Goal: Information Seeking & Learning: Learn about a topic

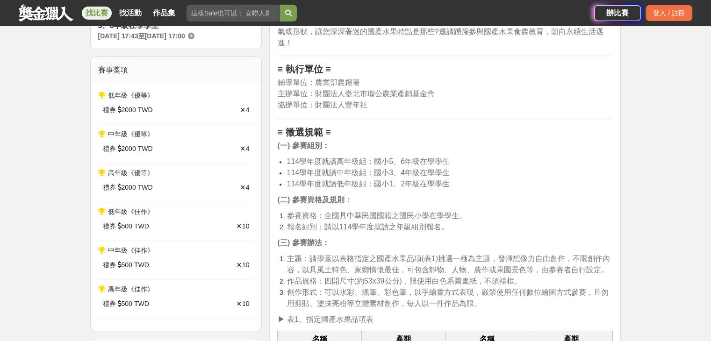
scroll to position [327, 0]
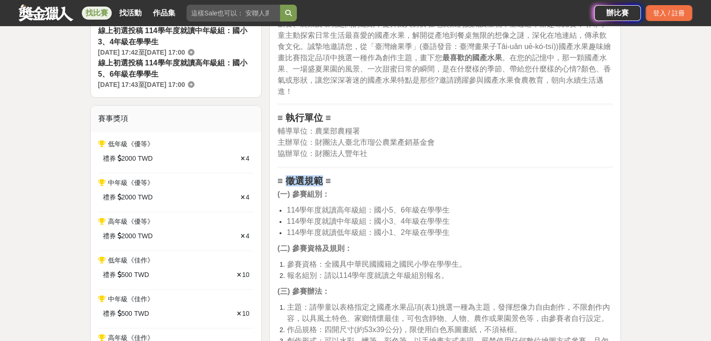
drag, startPoint x: 289, startPoint y: 178, endPoint x: 324, endPoint y: 178, distance: 35.5
click at [324, 178] on strong "≡ 徵選規範 ≡" at bounding box center [303, 181] width 53 height 10
copy strong "徵選規範"
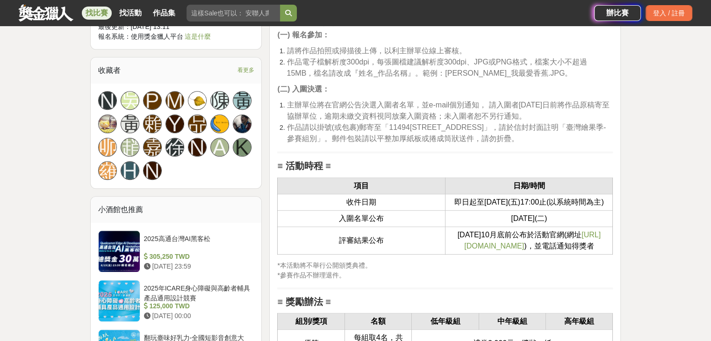
scroll to position [935, 0]
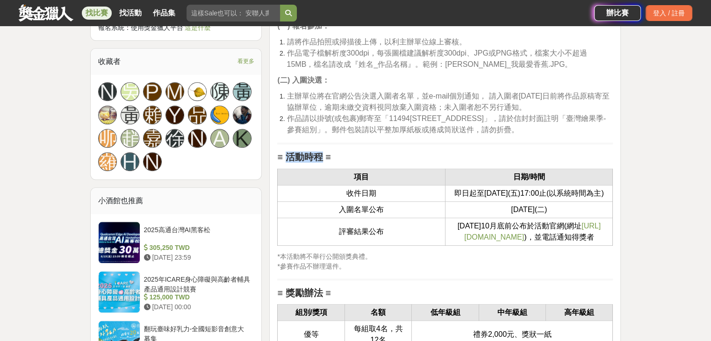
drag, startPoint x: 290, startPoint y: 154, endPoint x: 323, endPoint y: 153, distance: 33.2
click at [323, 153] on strong "≡ 活動時程 ≡" at bounding box center [303, 157] width 53 height 10
copy strong "活動時程"
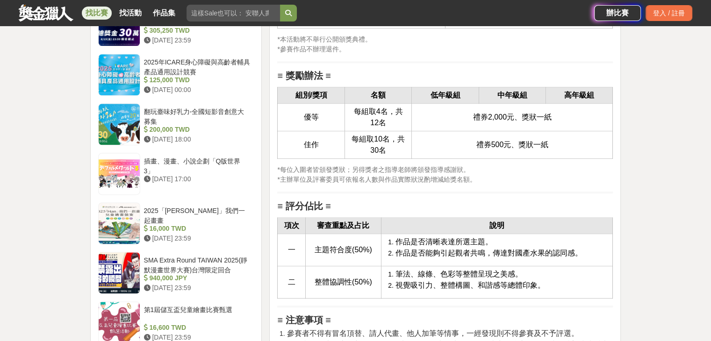
scroll to position [1168, 0]
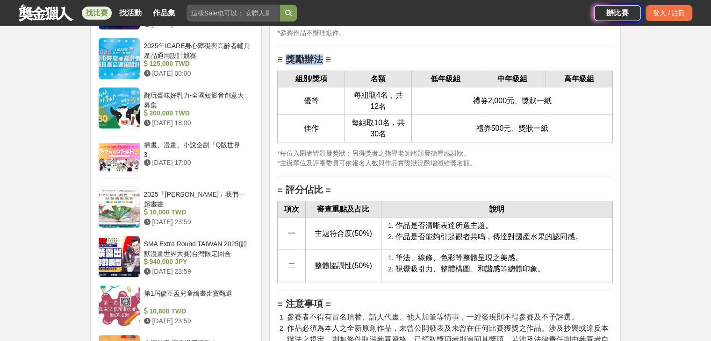
drag, startPoint x: 292, startPoint y: 68, endPoint x: 322, endPoint y: 68, distance: 30.4
click at [322, 64] on strong "≡ 獎勵辦法 ≡" at bounding box center [303, 59] width 53 height 10
copy strong "獎勵辦法"
drag, startPoint x: 291, startPoint y: 200, endPoint x: 322, endPoint y: 198, distance: 31.8
click at [322, 195] on strong "≡ 評分佔比 ≡" at bounding box center [303, 190] width 53 height 10
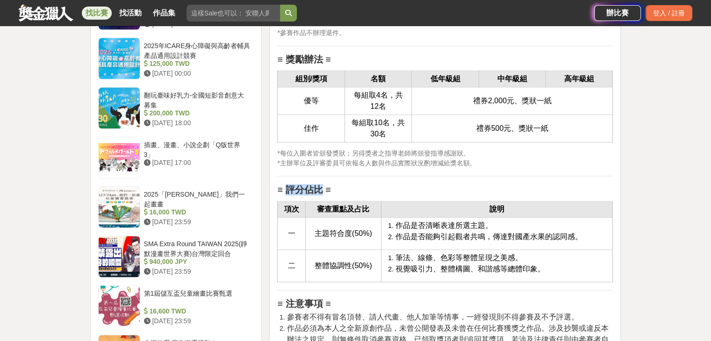
copy strong "評分佔比"
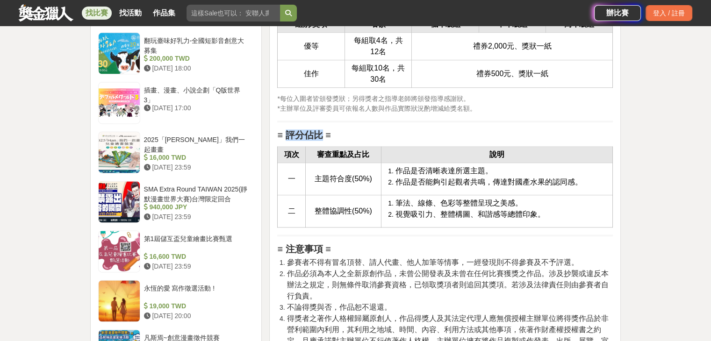
scroll to position [1309, 0]
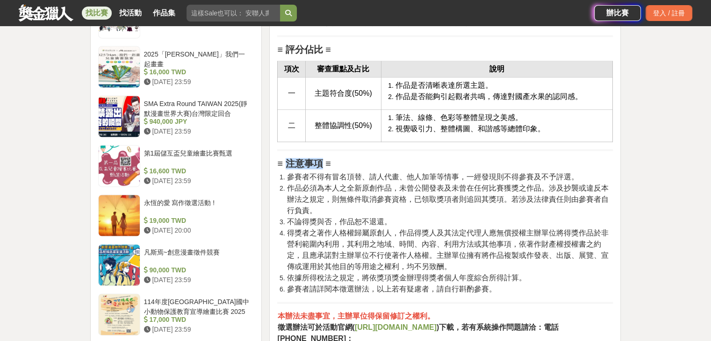
drag, startPoint x: 289, startPoint y: 172, endPoint x: 324, endPoint y: 171, distance: 35.1
click at [324, 169] on strong "≡ 注意事項 ≡" at bounding box center [303, 163] width 53 height 10
copy strong "注意事項"
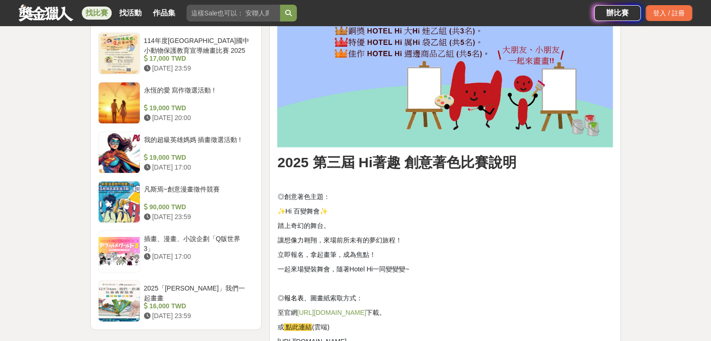
scroll to position [1122, 0]
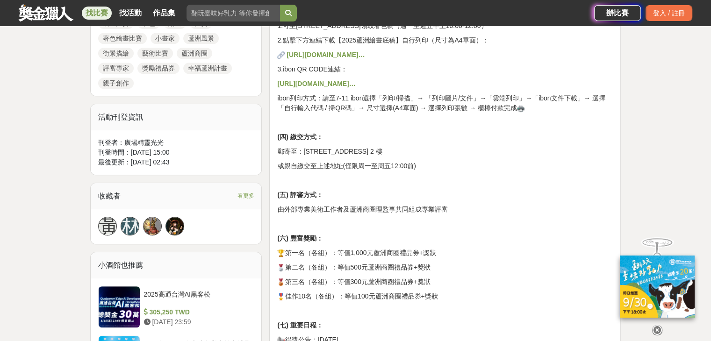
scroll to position [421, 0]
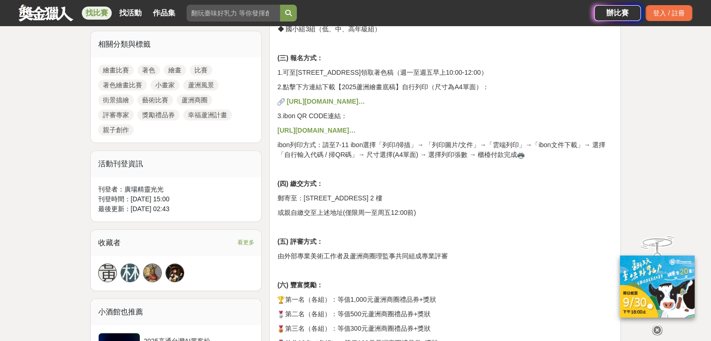
click at [365, 98] on strong "[URL][DOMAIN_NAME]…" at bounding box center [325, 101] width 78 height 7
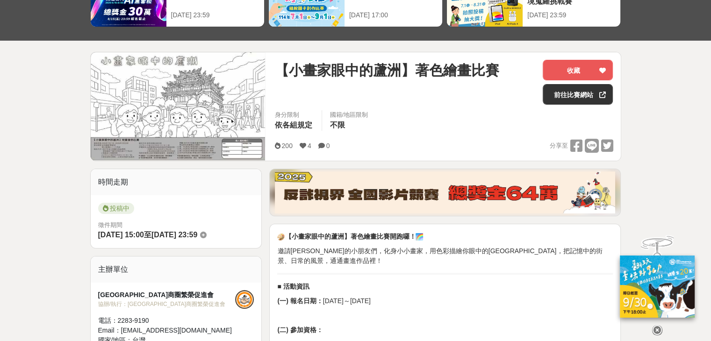
scroll to position [0, 0]
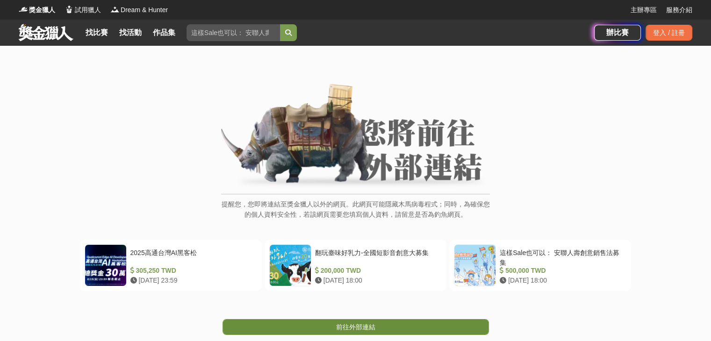
click at [355, 328] on span "前往外部連結" at bounding box center [355, 326] width 39 height 7
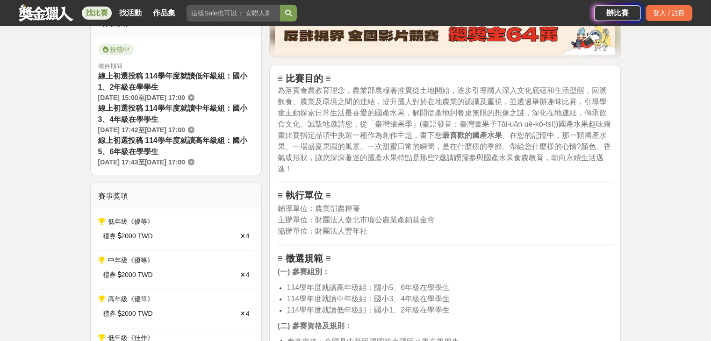
scroll to position [234, 0]
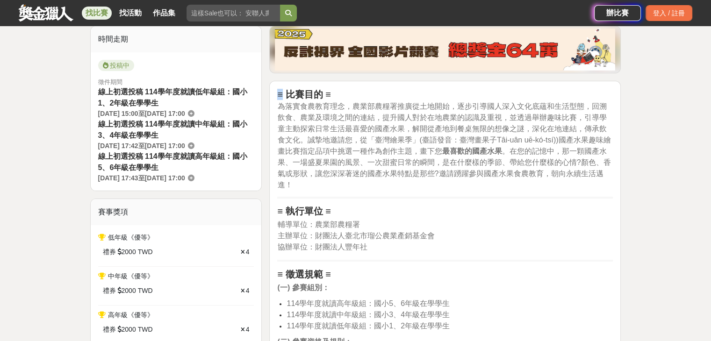
drag, startPoint x: 277, startPoint y: 93, endPoint x: 283, endPoint y: 93, distance: 6.1
copy strong "≡"
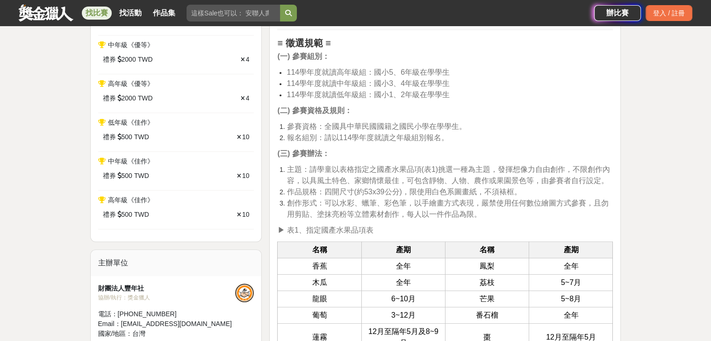
scroll to position [467, 0]
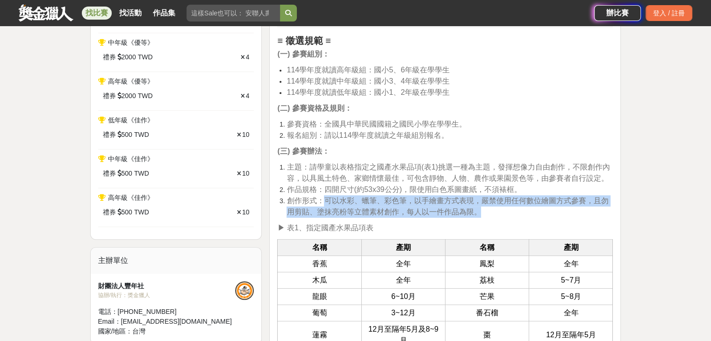
drag, startPoint x: 326, startPoint y: 200, endPoint x: 479, endPoint y: 208, distance: 153.1
click at [479, 208] on span "創作形式：可以水彩、蠟筆、彩色筆，以手繪畫方式表現，嚴禁使用任何數位繪圖方式參賽，且勿用剪貼、塗抹亮粉等立體素材創作，每人以一件作品為限。" at bounding box center [447, 206] width 322 height 19
copy span "可以水彩、蠟筆、彩色筆，以手繪畫方式表現，嚴禁使用任何數位繪圖方式參賽，且勿用剪貼、塗抹亮粉等立體素材創作，每人以一件作品為限。"
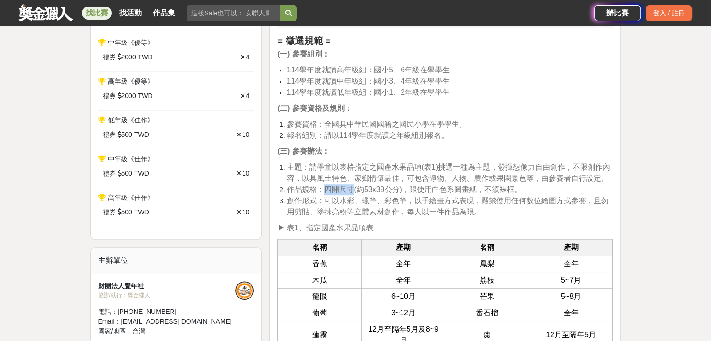
drag, startPoint x: 326, startPoint y: 188, endPoint x: 350, endPoint y: 187, distance: 23.8
click at [350, 187] on span "作品規格：四開尺寸(約53x39公分)，限使用白色系圖畫紙，不須裱框。" at bounding box center [403, 190] width 235 height 8
copy span "四開尺寸"
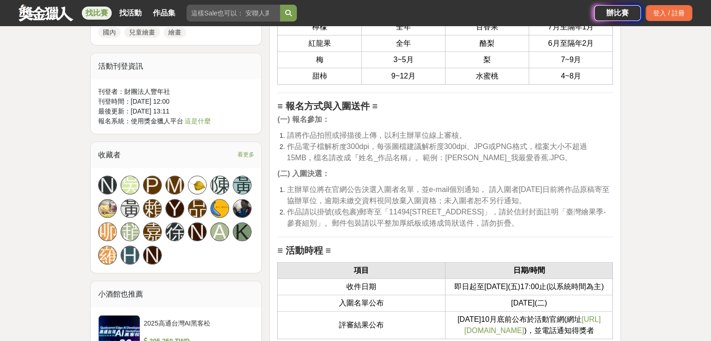
scroll to position [935, 0]
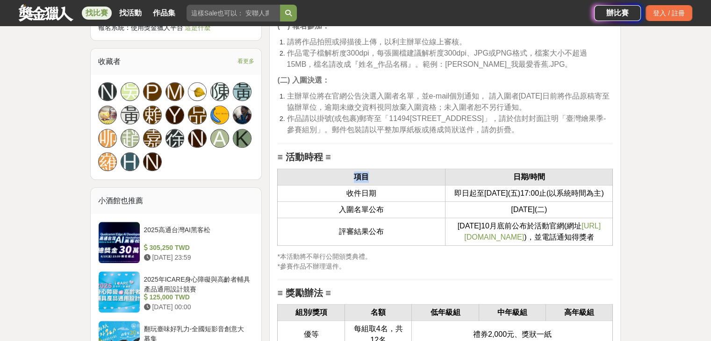
drag, startPoint x: 355, startPoint y: 174, endPoint x: 371, endPoint y: 172, distance: 15.5
click at [371, 172] on td "項目" at bounding box center [362, 177] width 168 height 16
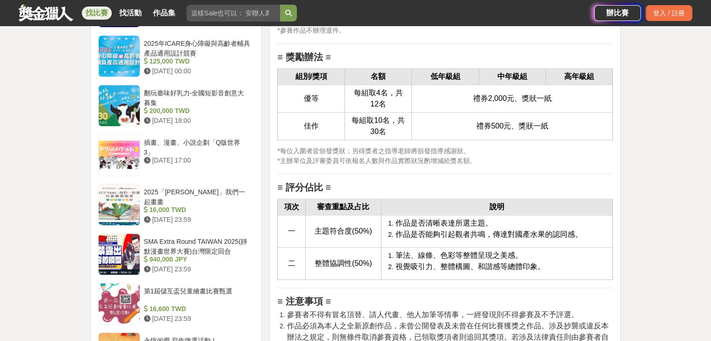
scroll to position [1215, 0]
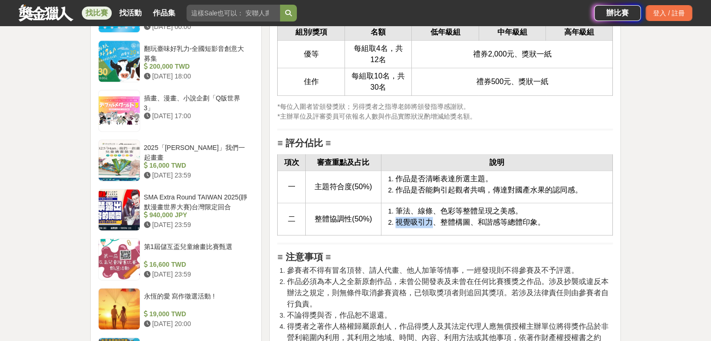
drag, startPoint x: 396, startPoint y: 232, endPoint x: 436, endPoint y: 230, distance: 39.3
click at [436, 226] on span "視覺吸引力、整體構圖、和諧感等總體印象。" at bounding box center [470, 222] width 150 height 8
copy span "視覺吸引力"
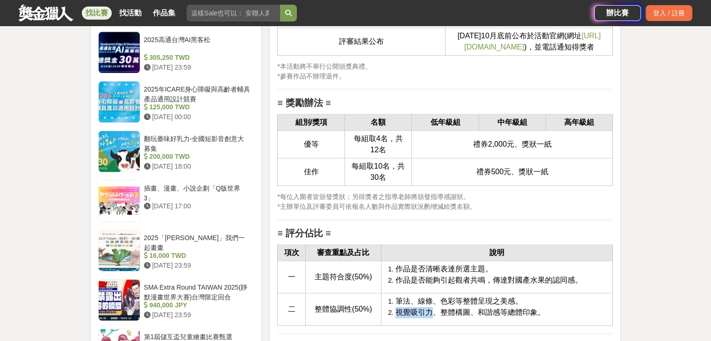
scroll to position [1122, 0]
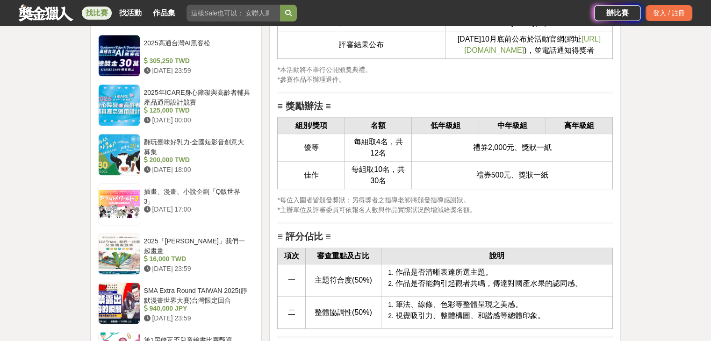
click at [302, 129] on strong "組別/獎項" at bounding box center [311, 126] width 32 height 8
drag, startPoint x: 295, startPoint y: 133, endPoint x: 597, endPoint y: 135, distance: 301.4
click at [597, 134] on tr "組別/獎項 名額 低年級組 中年級組 高年級組" at bounding box center [445, 126] width 335 height 16
copy tr "組別/獎項 名額 低年級組 中年級組 高年級組"
drag, startPoint x: 351, startPoint y: 149, endPoint x: 379, endPoint y: 159, distance: 30.7
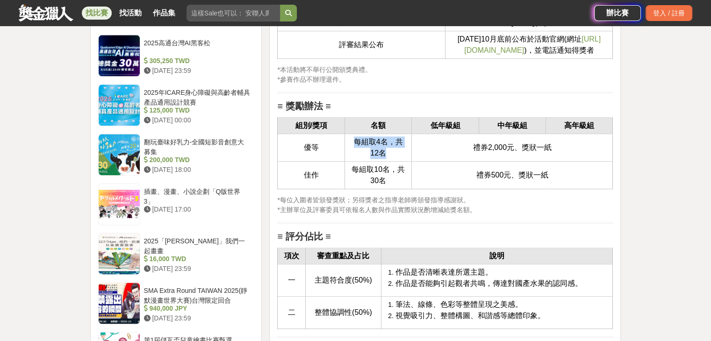
click at [379, 157] on span "每組取4名，共12名" at bounding box center [378, 147] width 49 height 19
copy span "每組取4名，共12名"
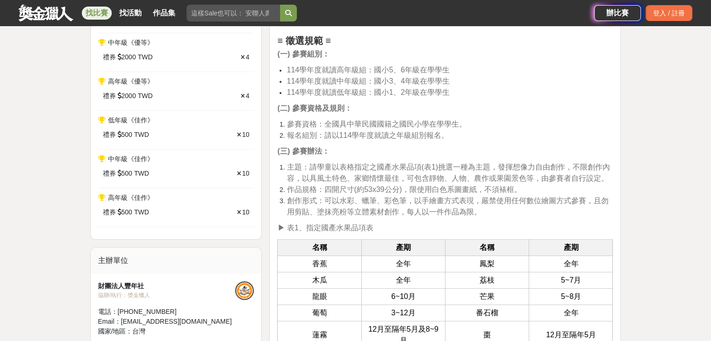
scroll to position [421, 0]
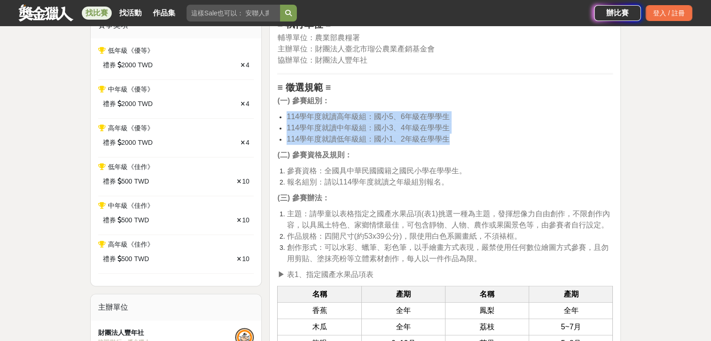
drag, startPoint x: 287, startPoint y: 116, endPoint x: 450, endPoint y: 141, distance: 164.0
click at [450, 141] on ul "114學年度就讀高年級組：國小5、6年級在學學生 114學年度就讀中年級組：國小3、4年級在學學生 114學年度就讀低年級組：國小1、2年級在學學生" at bounding box center [445, 128] width 336 height 34
copy ul "114學年度就讀高年級組：國小5、6年級在學學生 114學年度就讀中年級組：國小3、4年級在學學生 114學年度就讀低年級組：國小1、2年級在學學生"
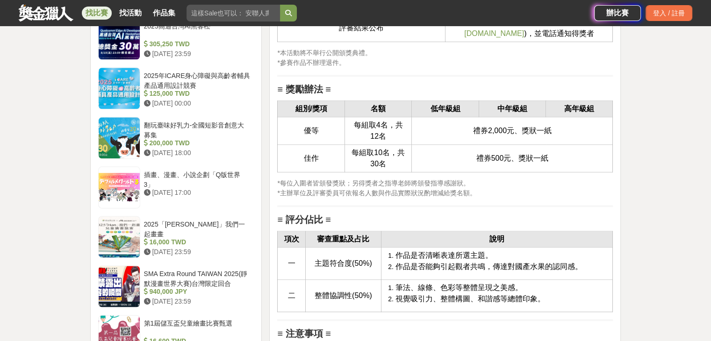
scroll to position [1215, 0]
